Goal: Task Accomplishment & Management: Manage account settings

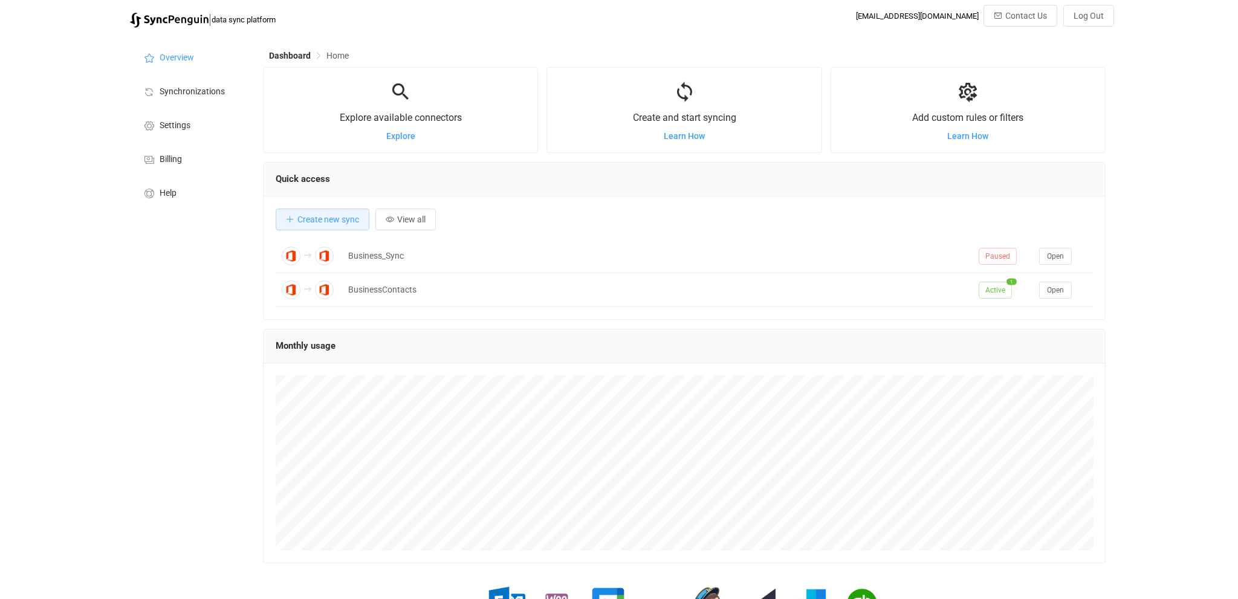
scroll to position [235, 843]
click at [161, 197] on span "Help" at bounding box center [168, 194] width 17 height 10
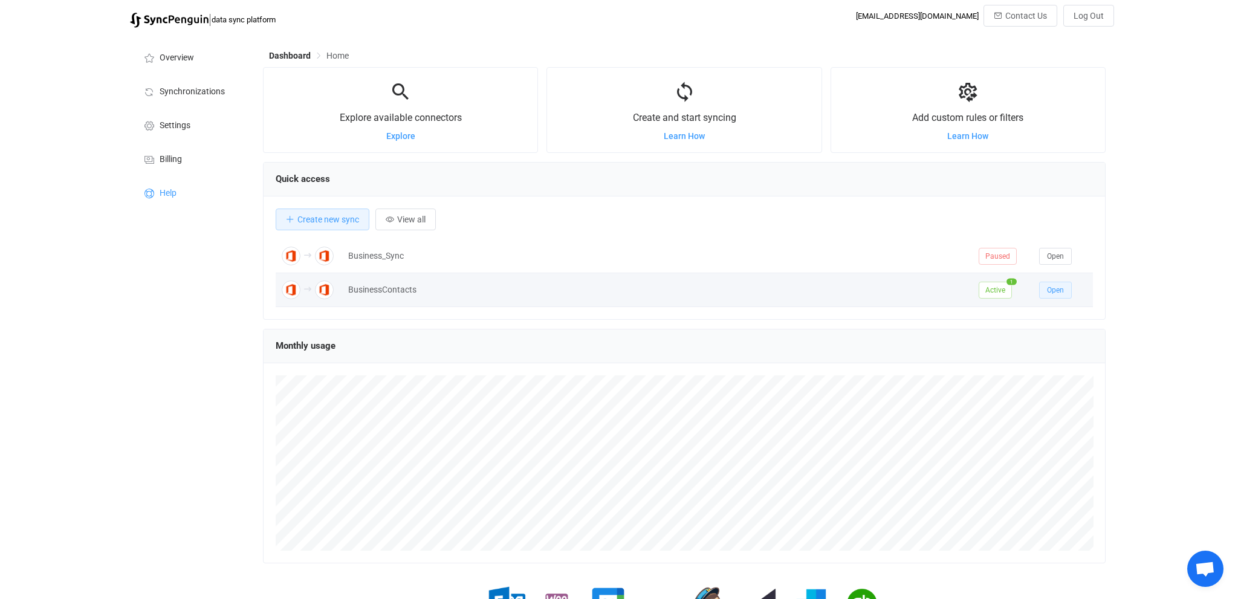
click at [1045, 286] on button "Open" at bounding box center [1055, 290] width 33 height 17
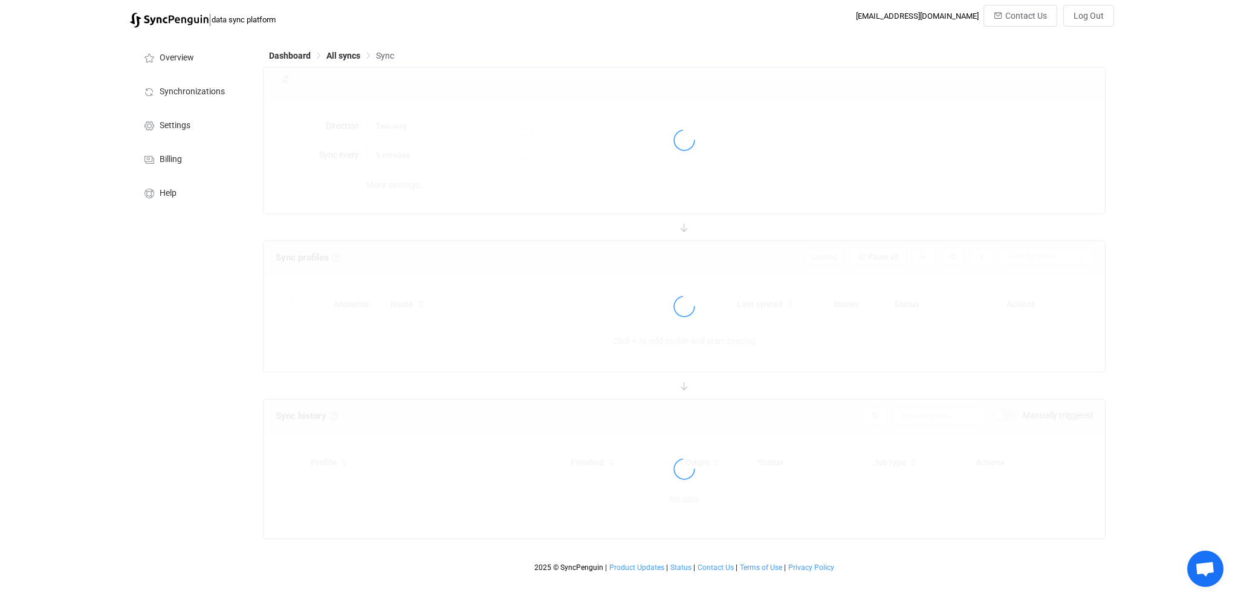
type input "A → B"
type input "1 hour"
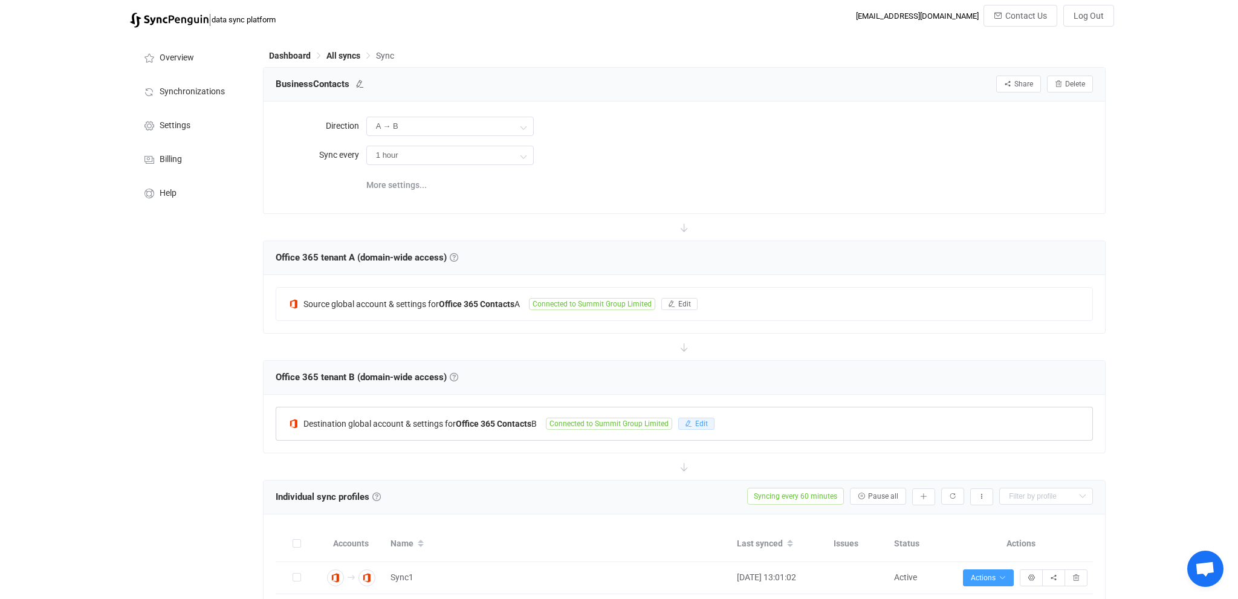
click at [703, 421] on span "Edit" at bounding box center [701, 424] width 13 height 8
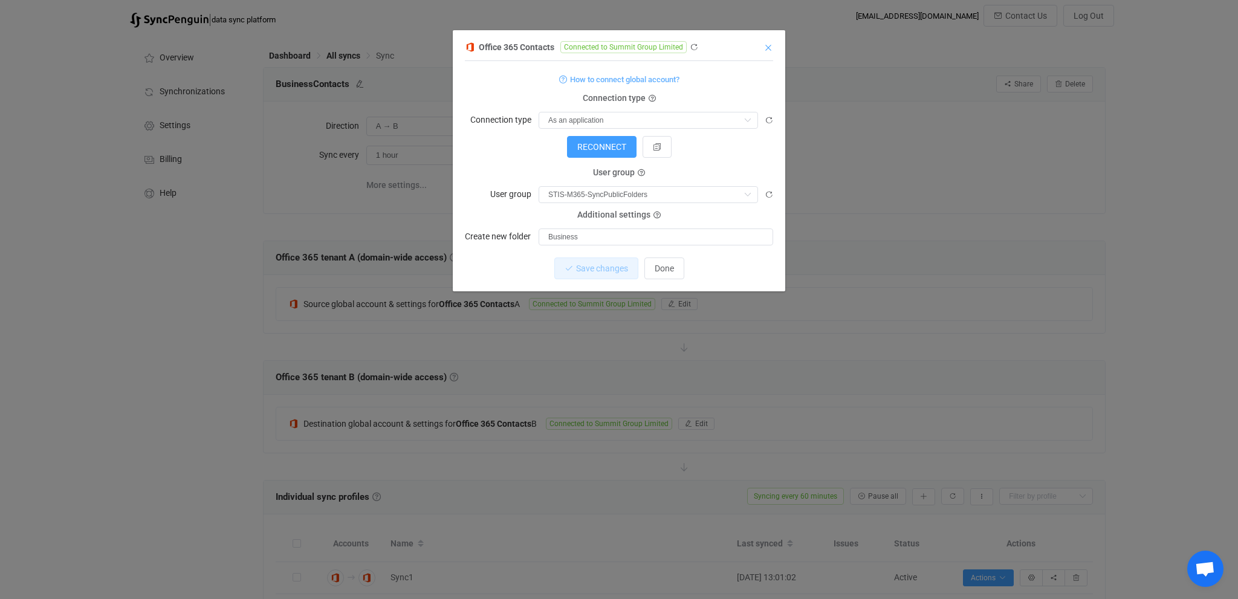
click at [769, 47] on icon "Close" at bounding box center [769, 48] width 10 height 10
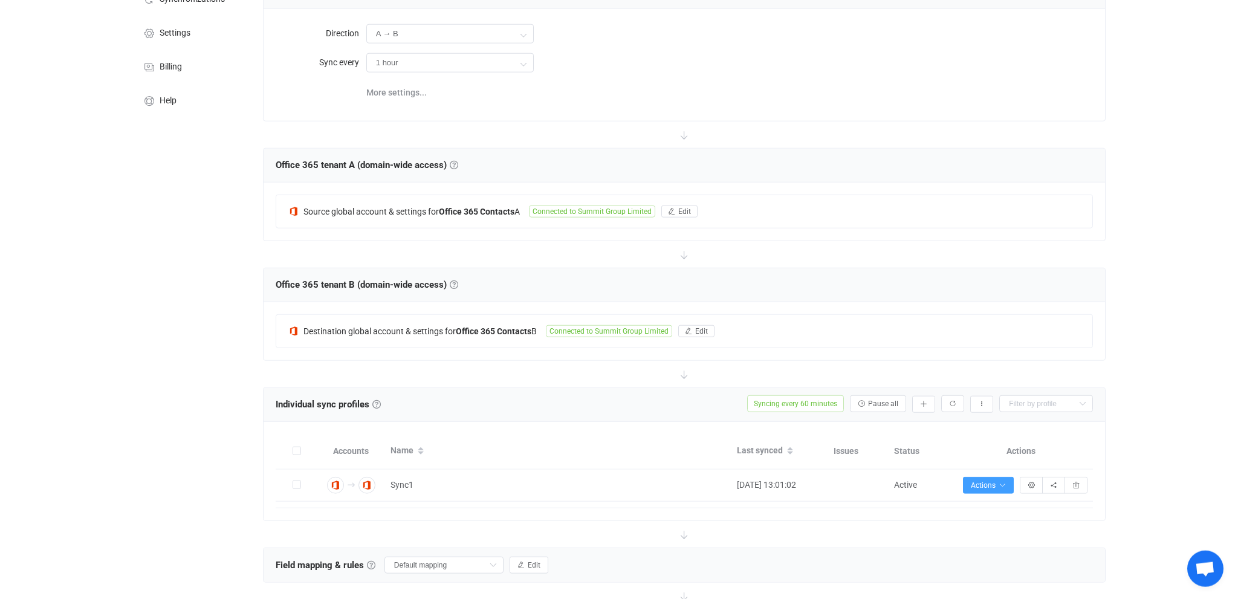
scroll to position [128, 0]
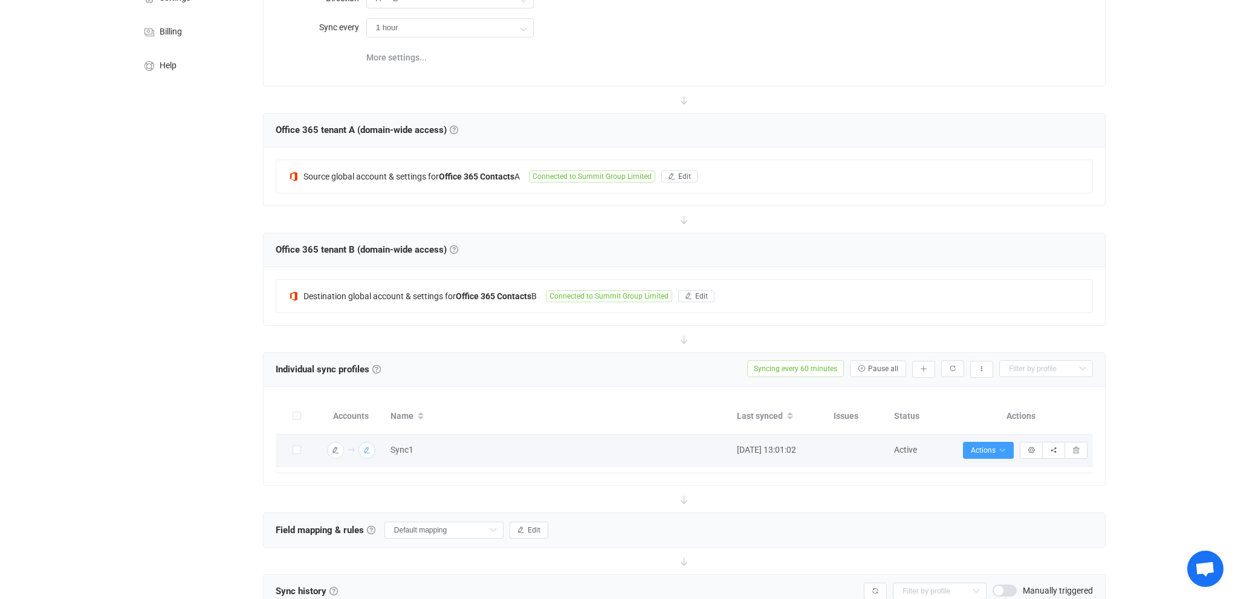
click at [368, 445] on img "button" at bounding box center [367, 450] width 11 height 11
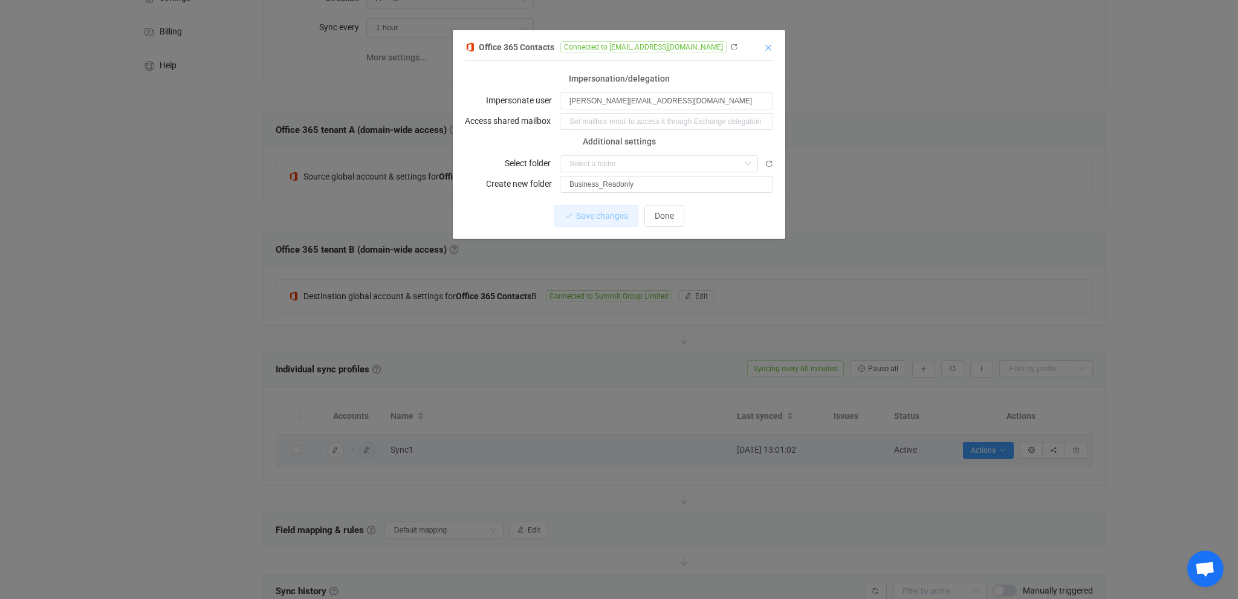
click at [767, 51] on icon "Close" at bounding box center [769, 48] width 10 height 10
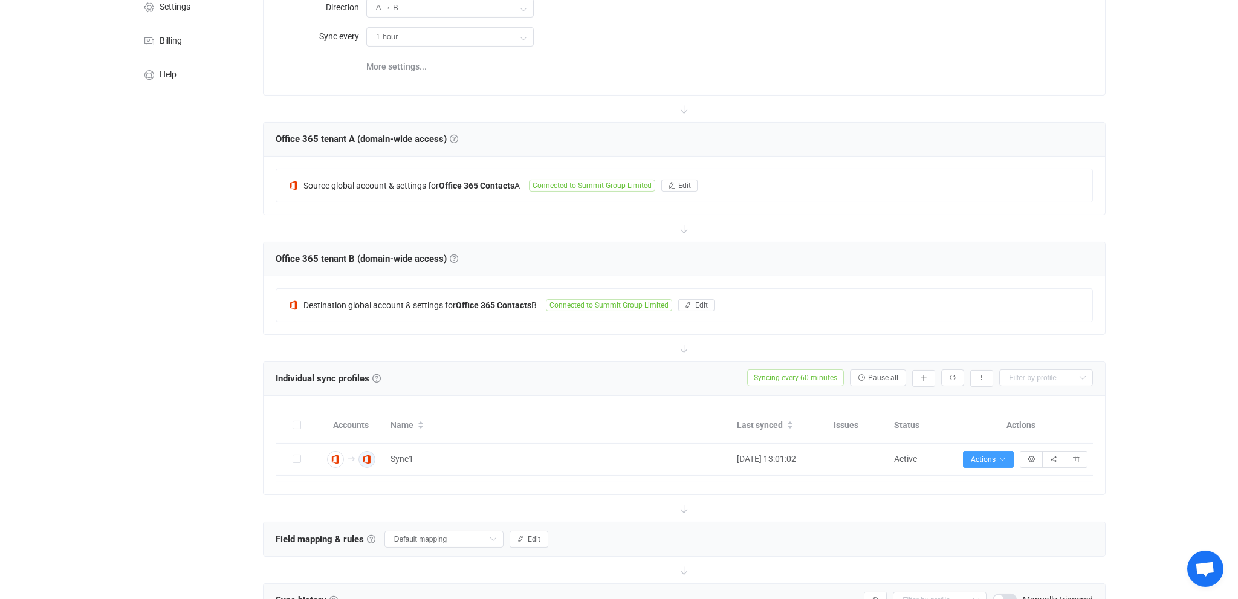
scroll to position [0, 0]
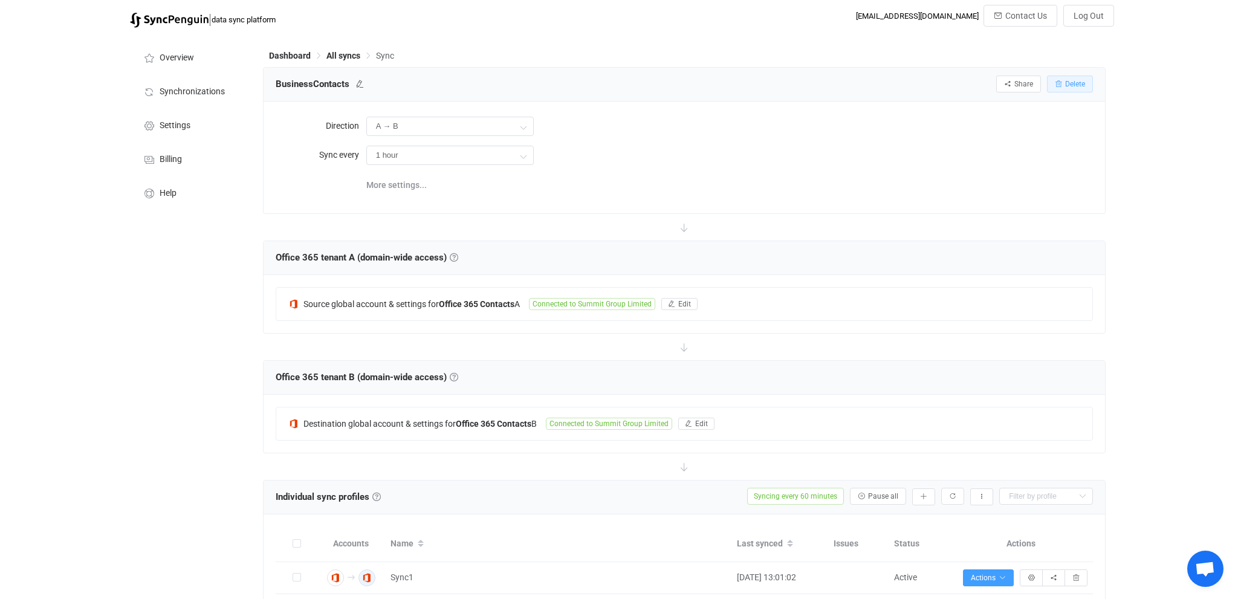
click at [1063, 81] on button "Delete" at bounding box center [1070, 84] width 46 height 17
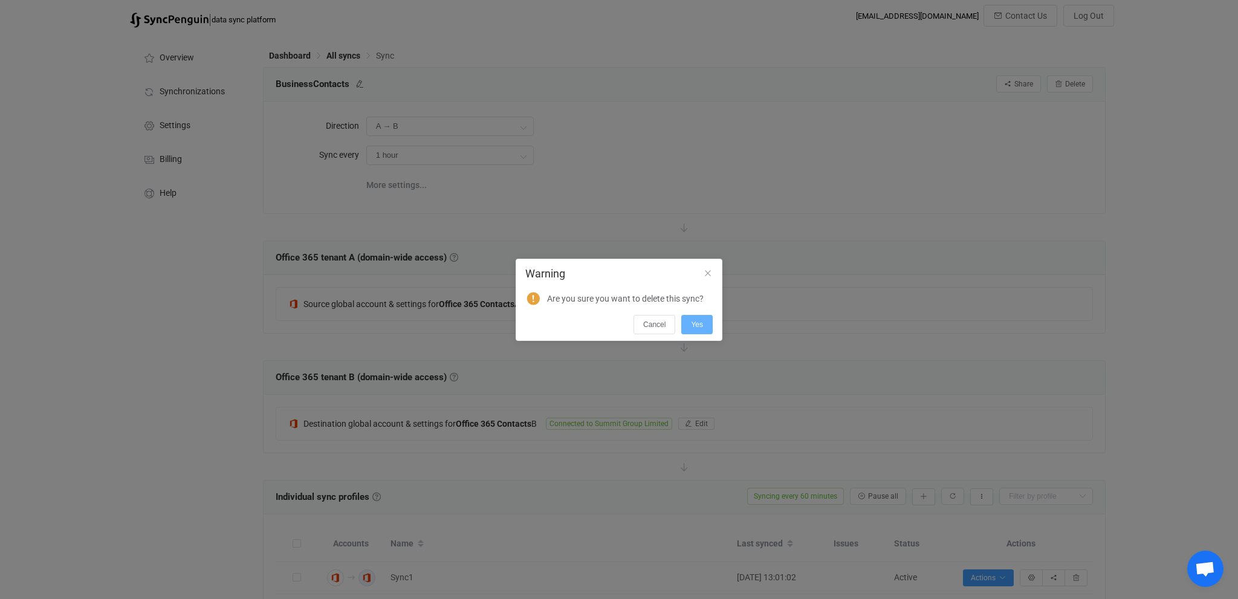
click at [701, 325] on span "Yes" at bounding box center [697, 324] width 12 height 8
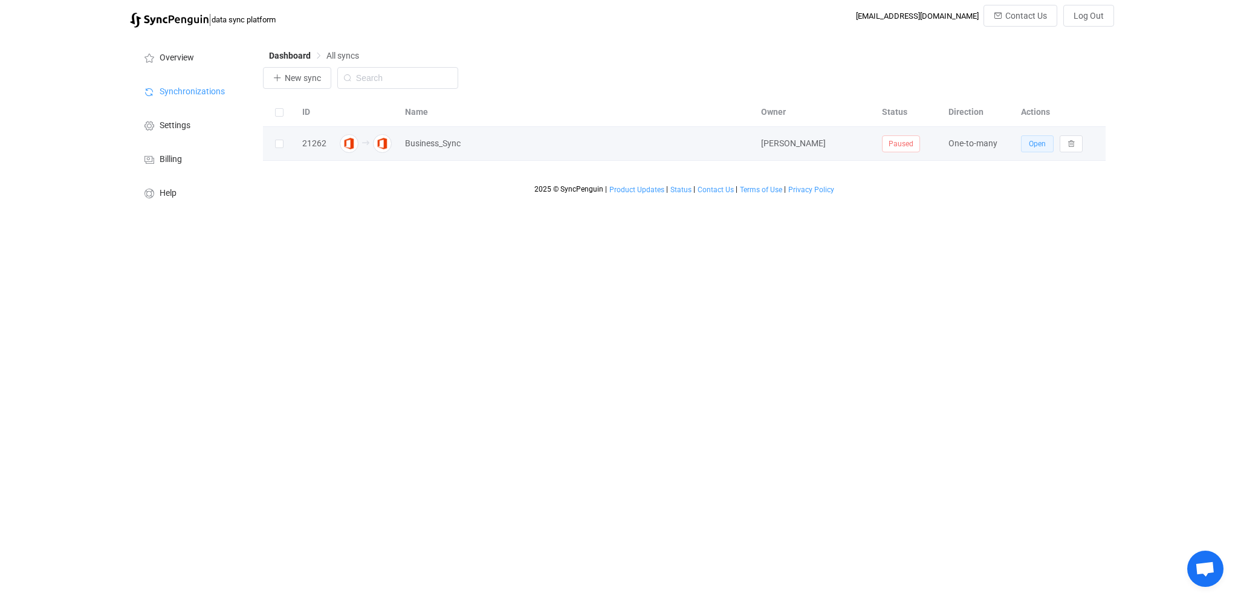
click at [1046, 143] on button "Open" at bounding box center [1037, 143] width 33 height 17
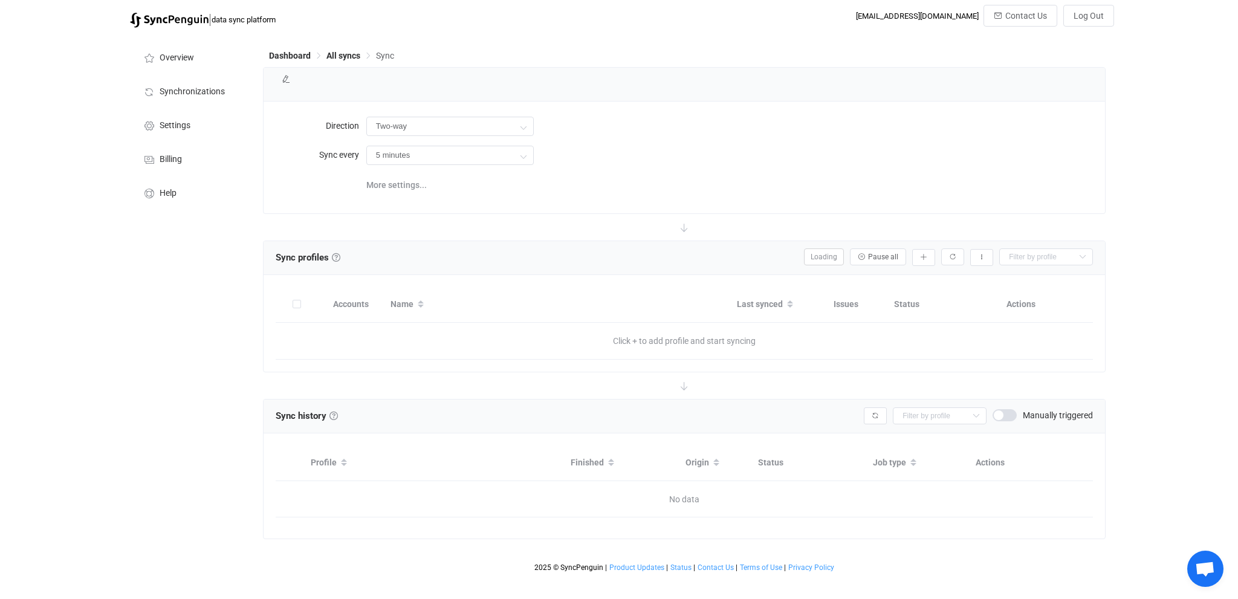
type input "A → B (one to many)"
type input "1 hour"
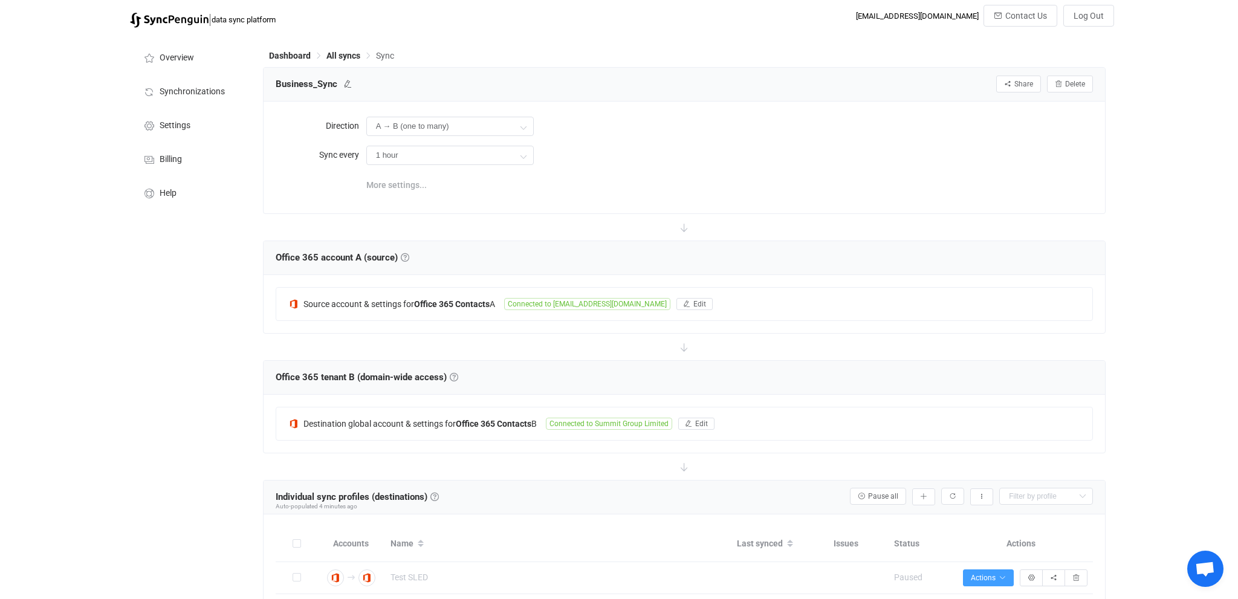
click at [401, 188] on span "More settings..." at bounding box center [396, 185] width 60 height 24
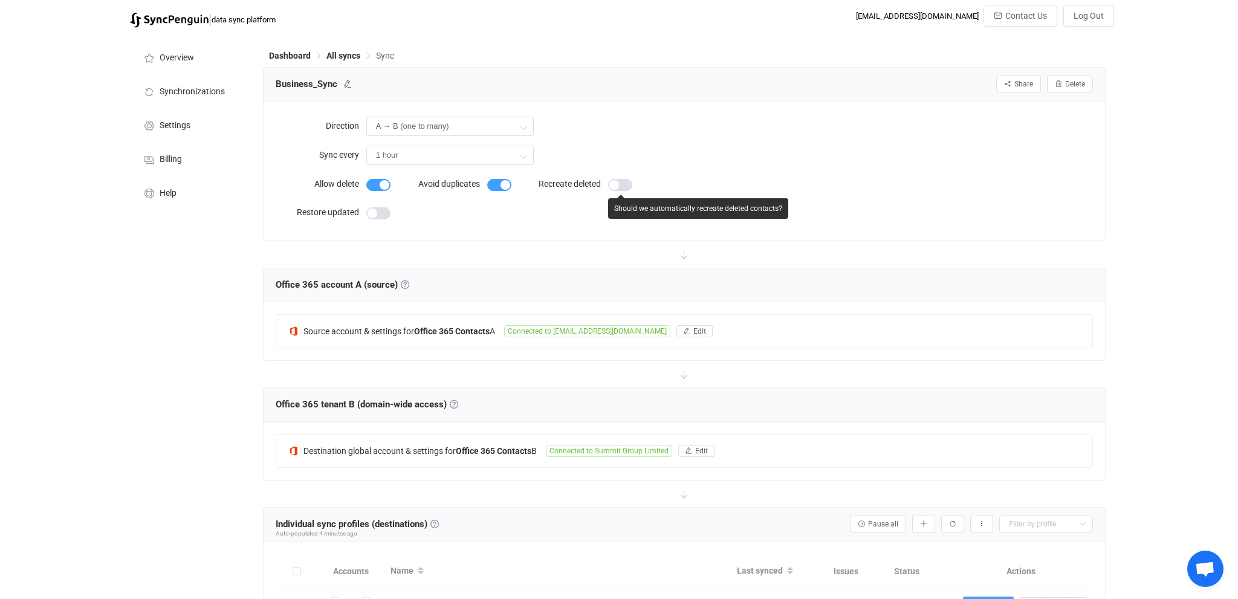
click at [625, 187] on span at bounding box center [620, 185] width 24 height 12
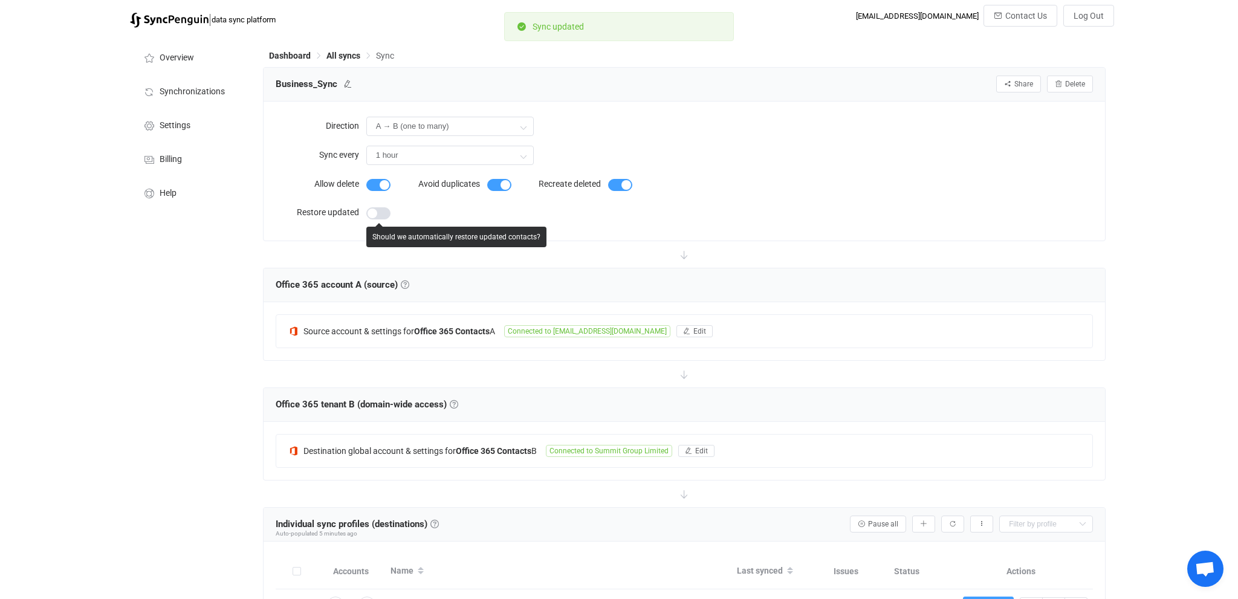
click at [383, 216] on span at bounding box center [378, 213] width 24 height 12
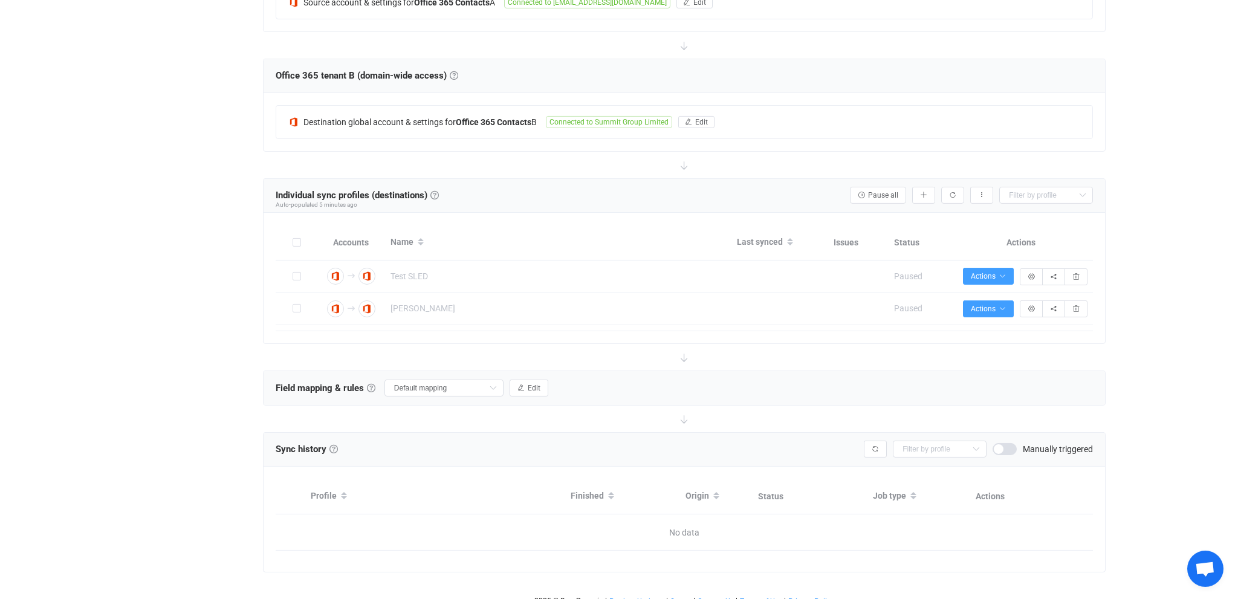
scroll to position [340, 0]
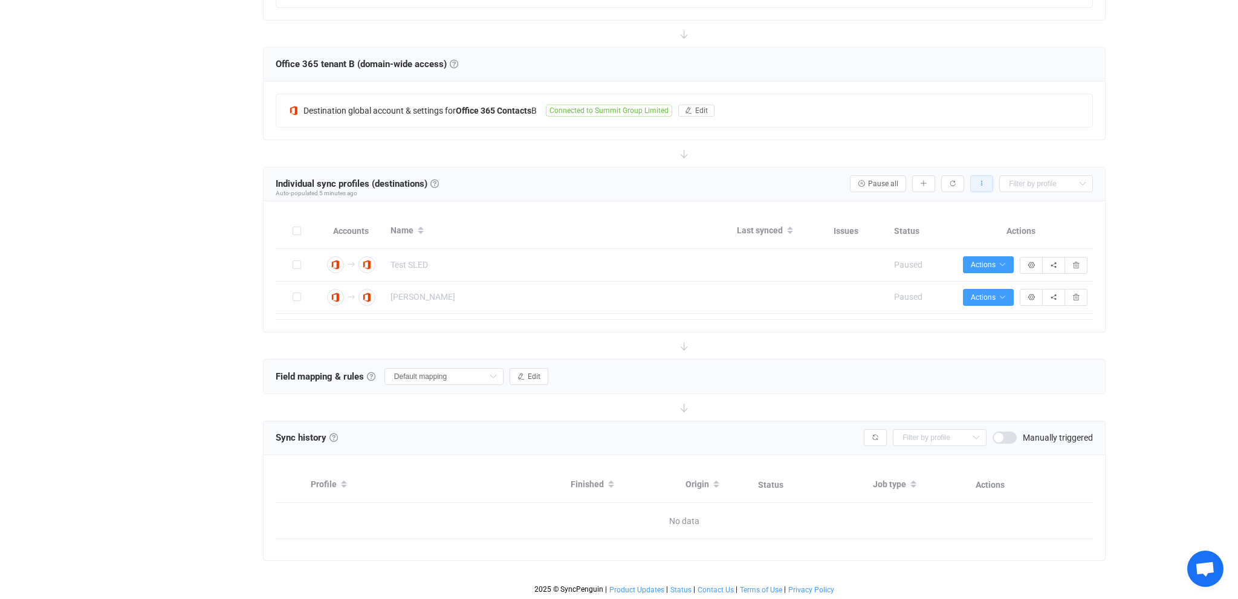
click at [988, 183] on button "button" at bounding box center [981, 183] width 23 height 17
click at [656, 175] on div "Individual sync profiles (destinations) Sync profiles Individual sync profiles …" at bounding box center [684, 184] width 817 height 18
click at [1048, 180] on input "text" at bounding box center [1046, 183] width 94 height 17
click at [1169, 57] on div "| data sync platform salesadmin@okam.ch Contact Us Log Out Overview Synchroniza…" at bounding box center [619, 132] width 1238 height 936
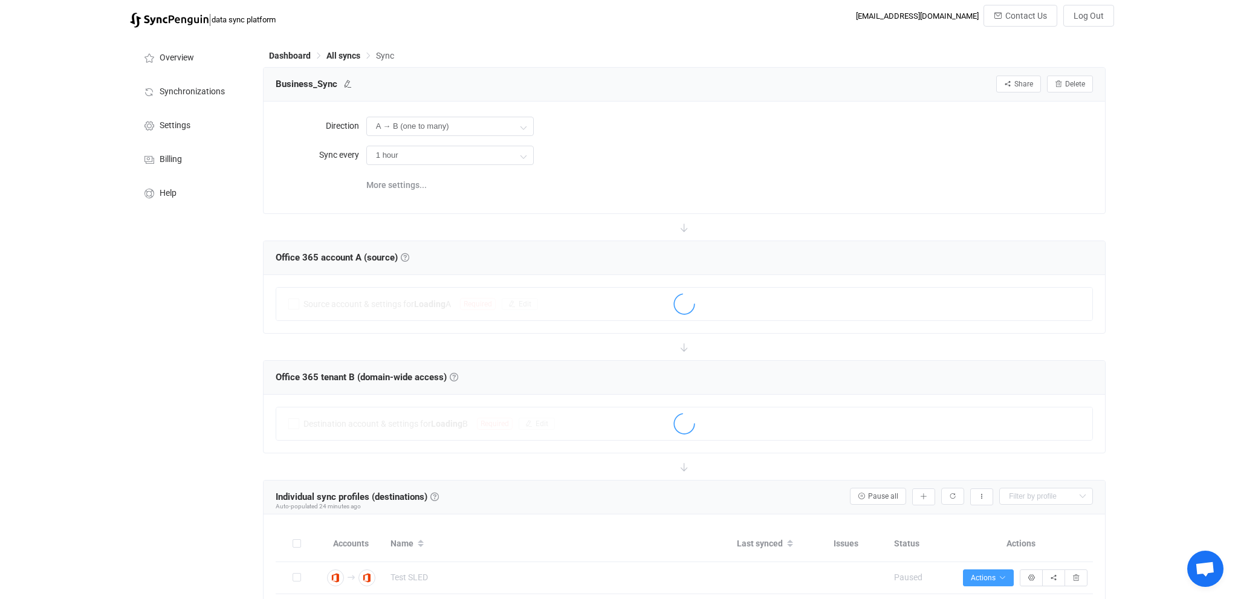
scroll to position [279, 0]
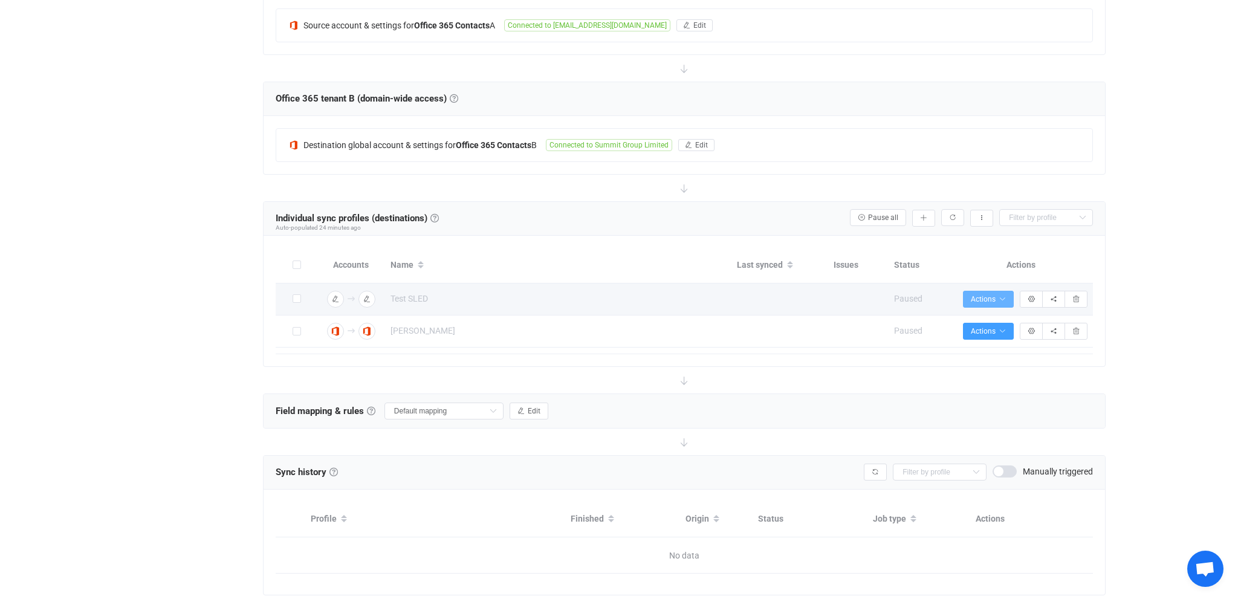
click at [1001, 296] on icon "button" at bounding box center [1002, 299] width 7 height 7
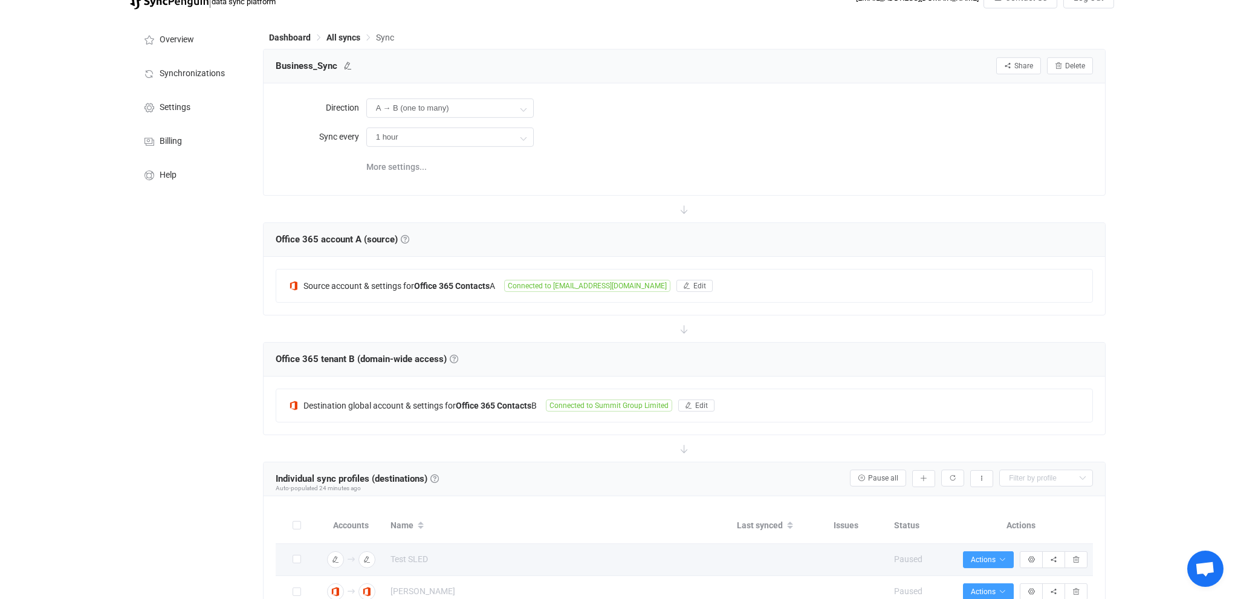
scroll to position [0, 0]
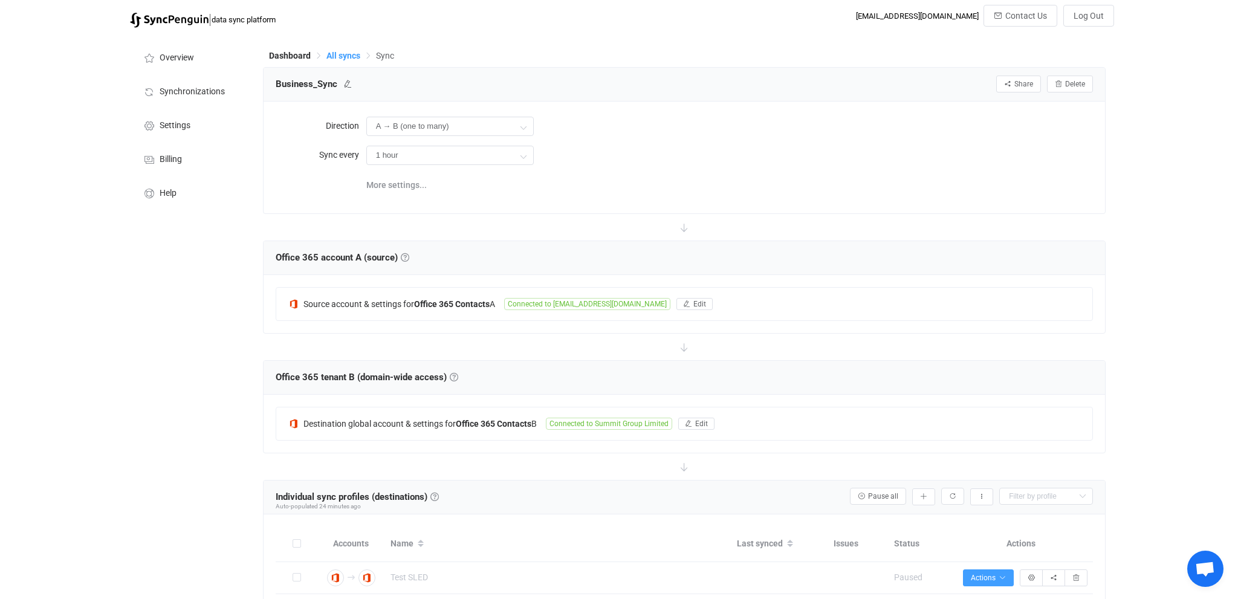
click at [342, 59] on span "All syncs" at bounding box center [344, 56] width 34 height 10
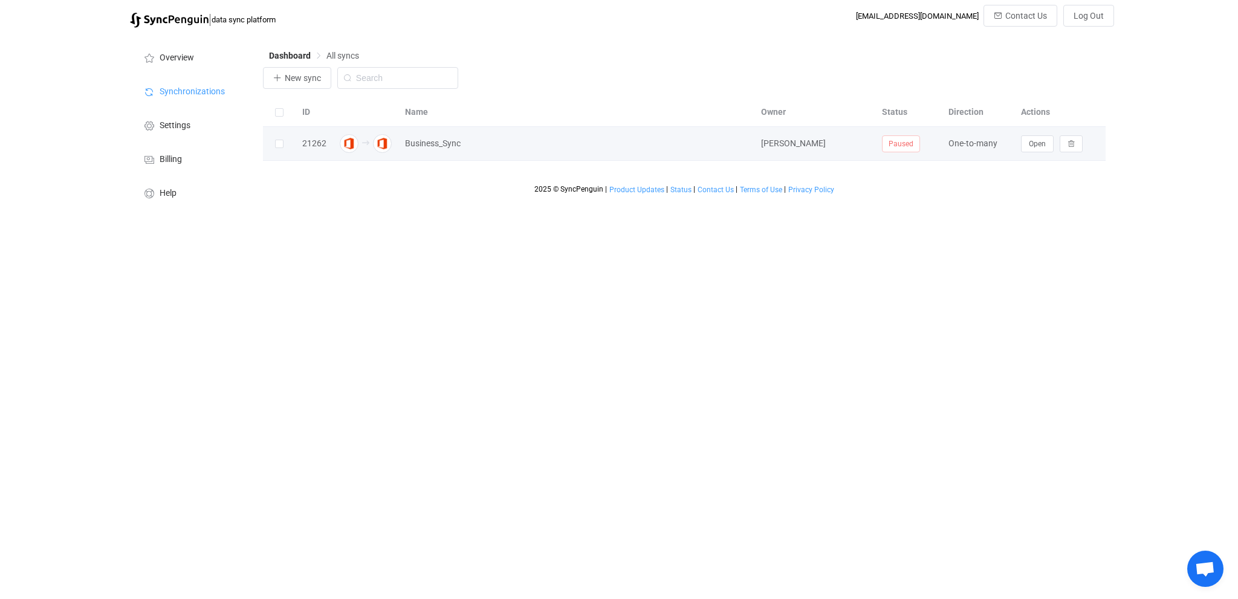
click at [273, 141] on div at bounding box center [279, 144] width 33 height 14
click at [281, 143] on span at bounding box center [279, 144] width 8 height 8
click at [284, 140] on input "checkbox" at bounding box center [284, 140] width 0 height 0
click at [278, 141] on span at bounding box center [279, 144] width 8 height 8
click at [284, 140] on input "checkbox" at bounding box center [284, 140] width 0 height 0
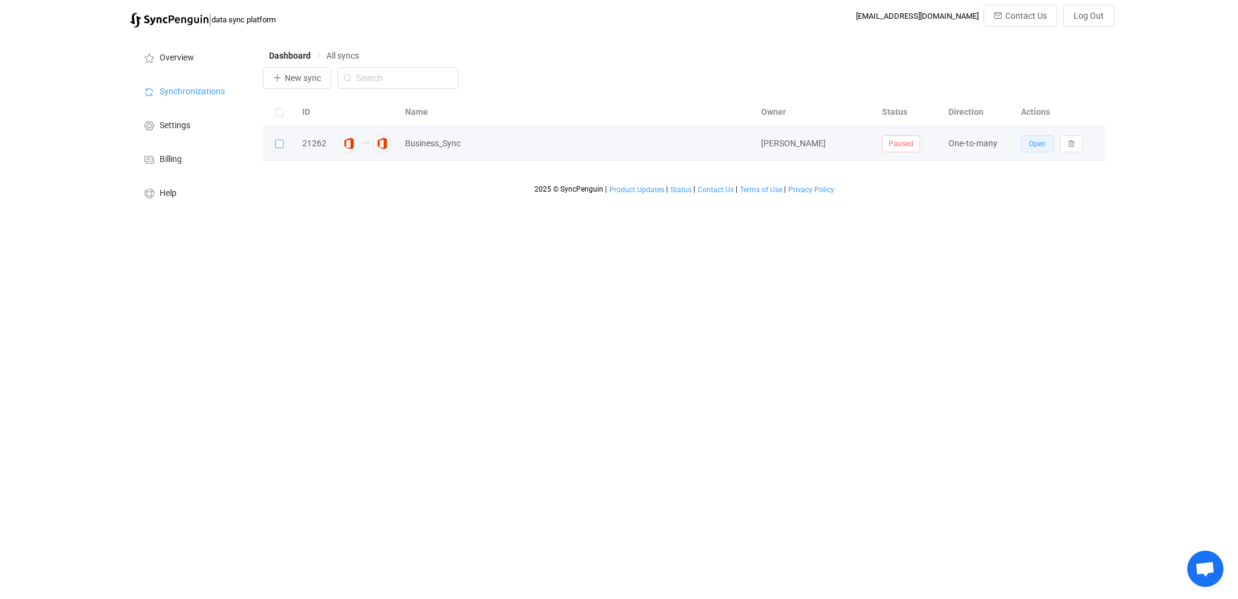
click at [1039, 145] on span "Open" at bounding box center [1037, 144] width 17 height 8
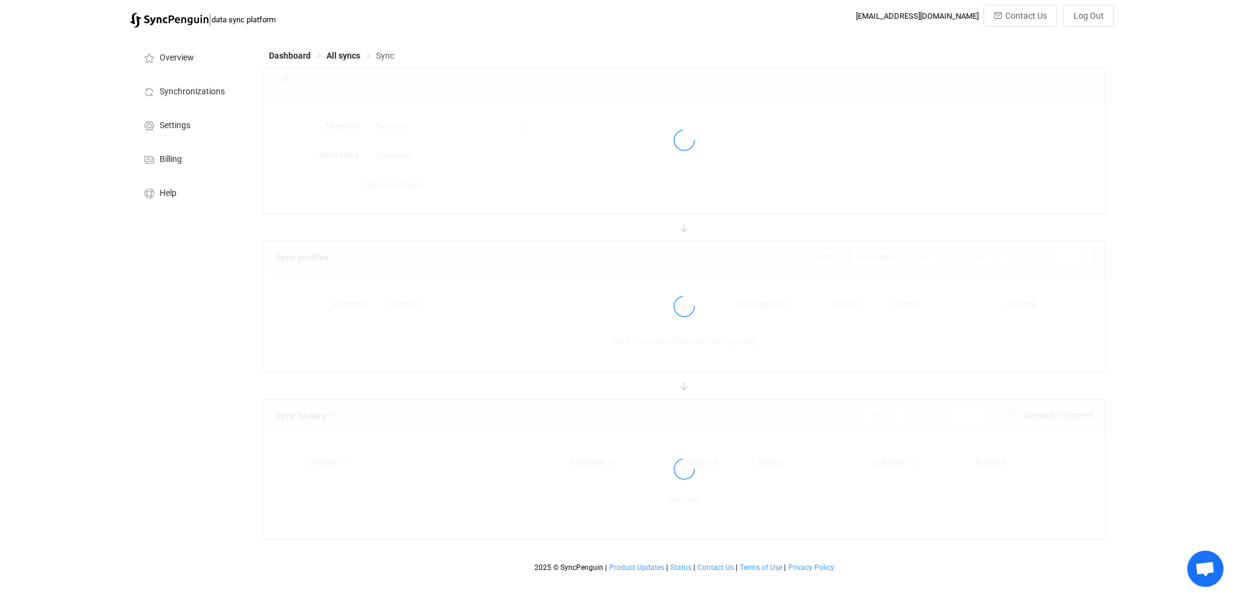
type input "A → B (one to many)"
type input "1 hour"
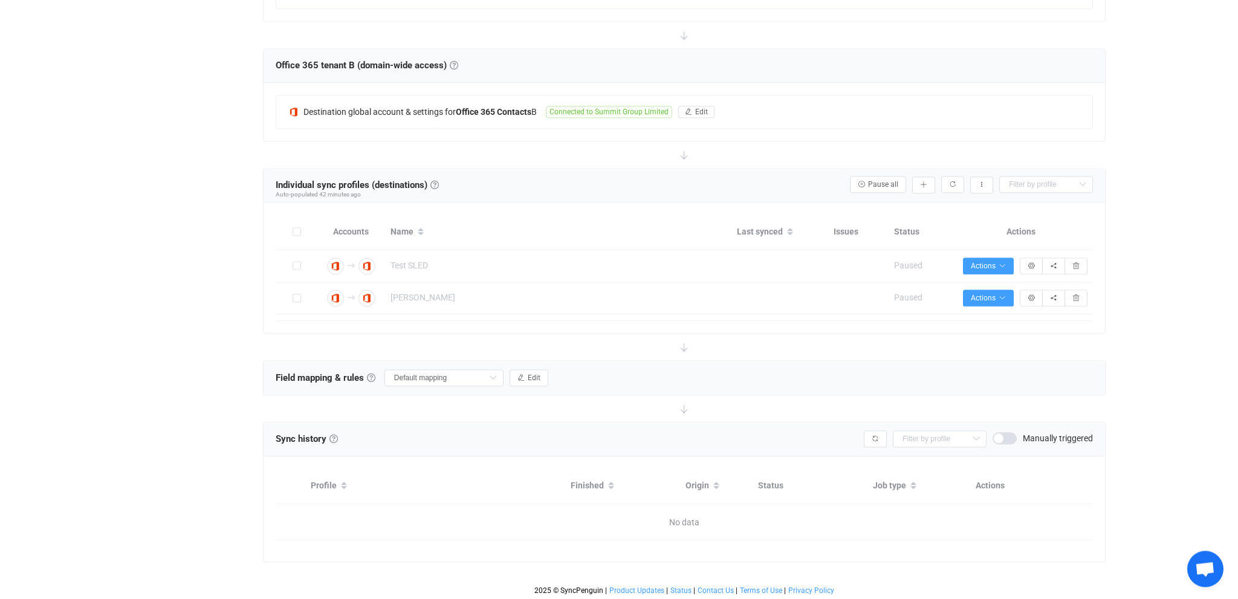
scroll to position [313, 0]
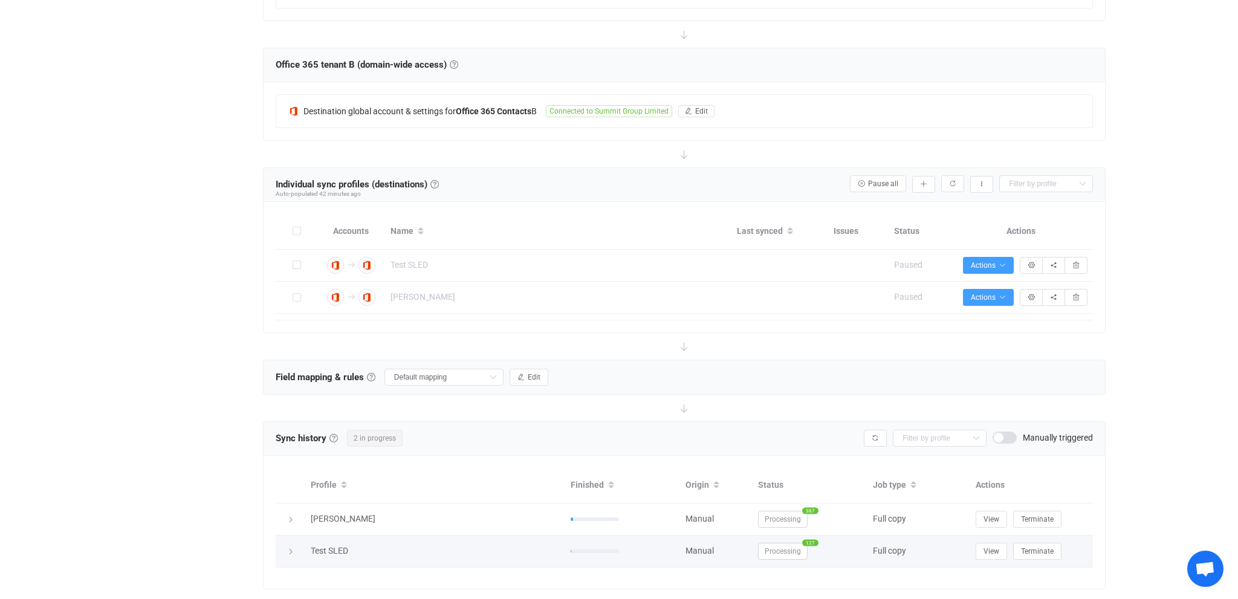
click at [290, 551] on icon at bounding box center [290, 551] width 7 height 7
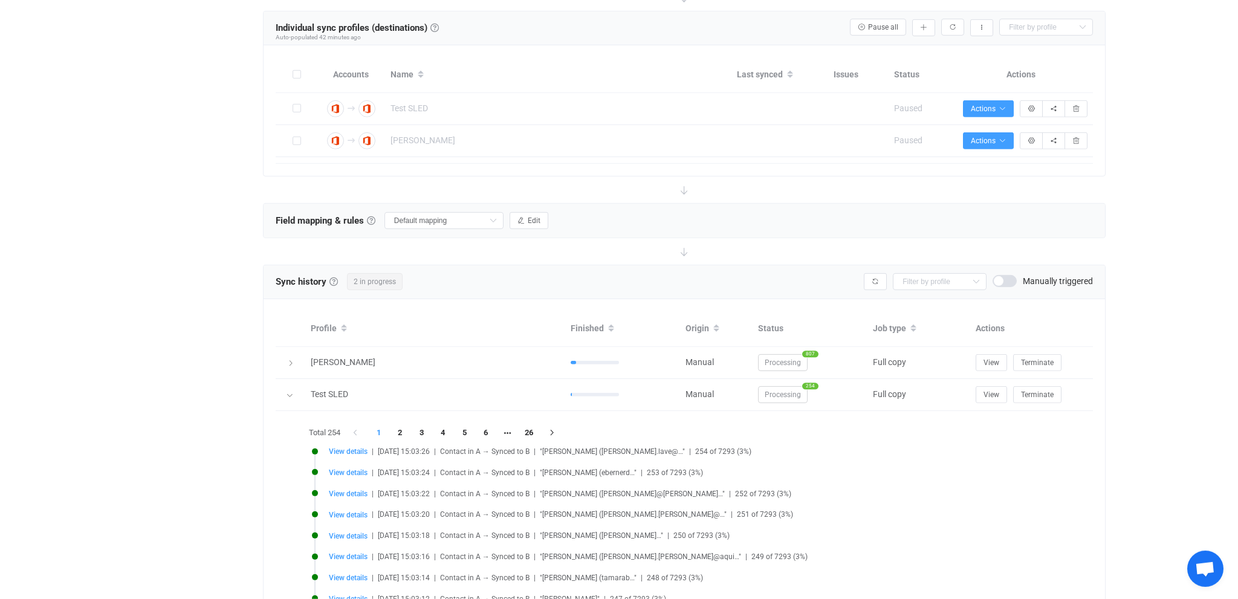
scroll to position [568, 0]
